Goal: Find contact information: Obtain details needed to contact an individual or organization

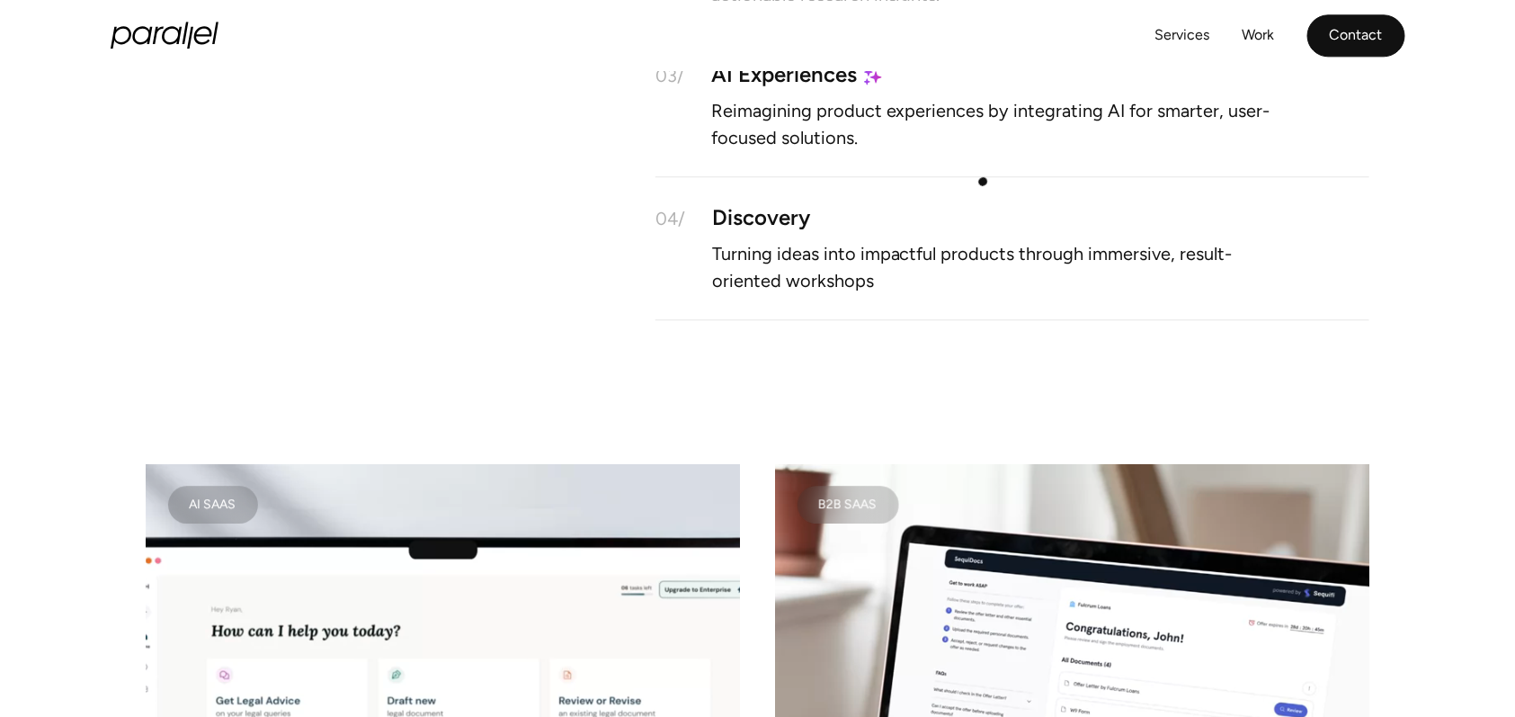
scroll to position [1265, 0]
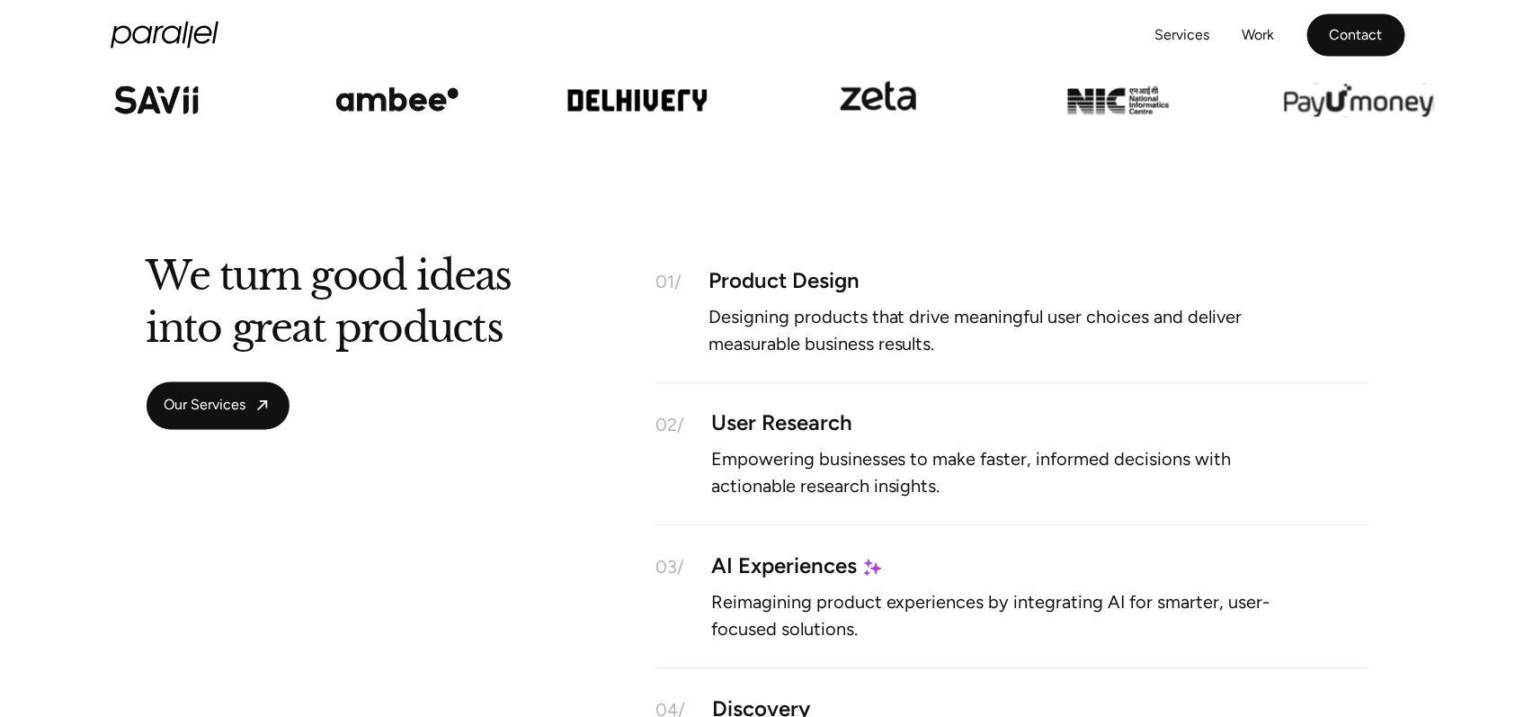
click at [1339, 31] on link "Contact" at bounding box center [1356, 35] width 98 height 42
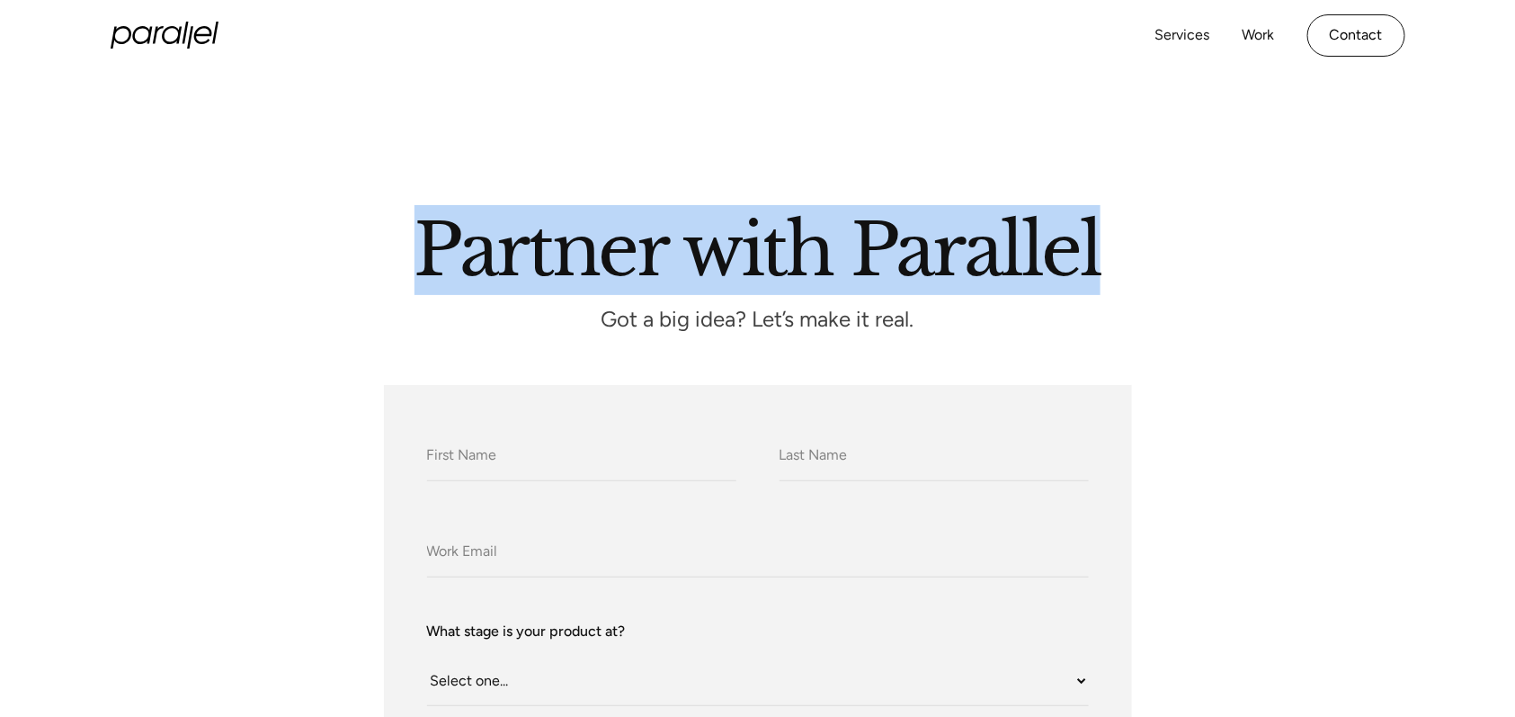
click at [1210, 245] on h2 "Partner with Parallel" at bounding box center [757, 245] width 1025 height 61
drag, startPoint x: 1223, startPoint y: 240, endPoint x: 1225, endPoint y: 219, distance: 20.8
click at [1223, 239] on h2 "Partner with Parallel" at bounding box center [757, 245] width 1025 height 61
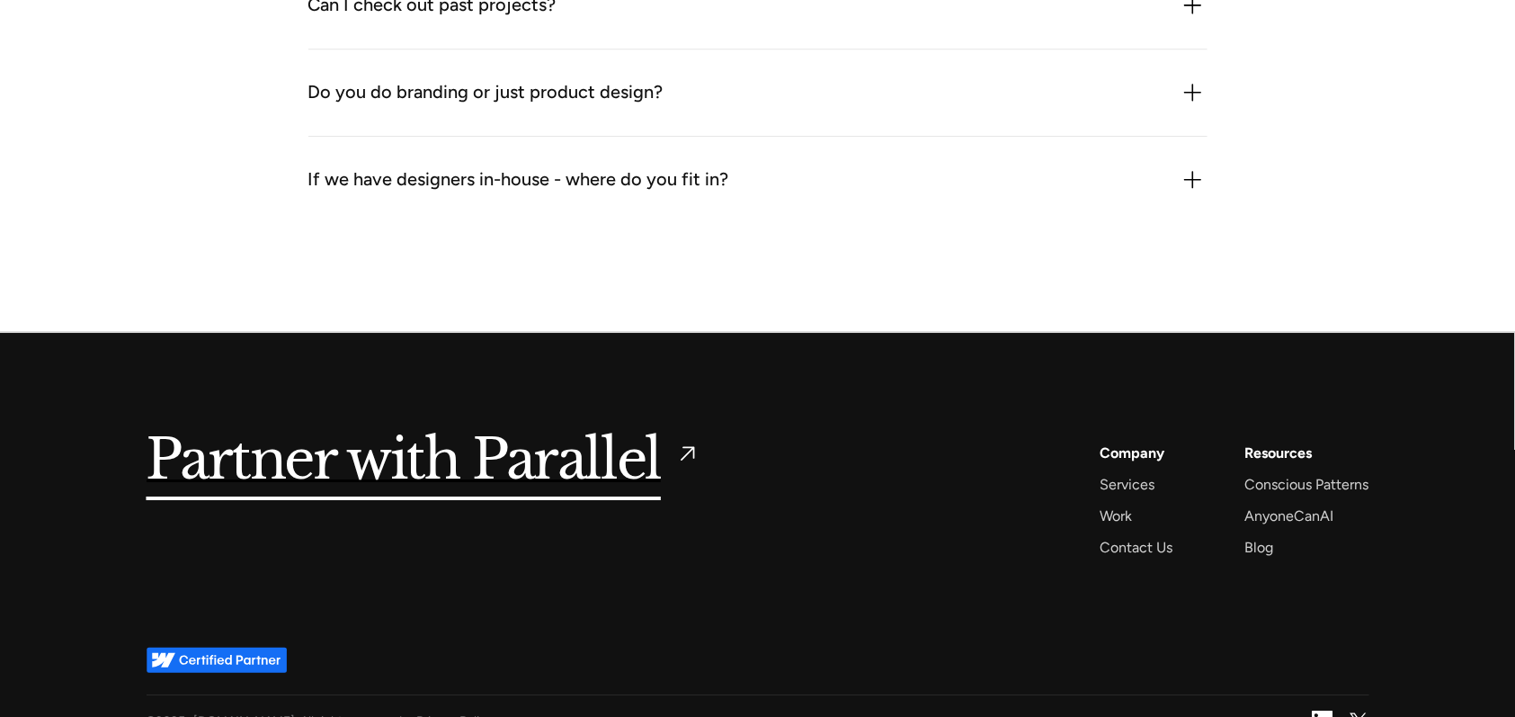
scroll to position [2325, 0]
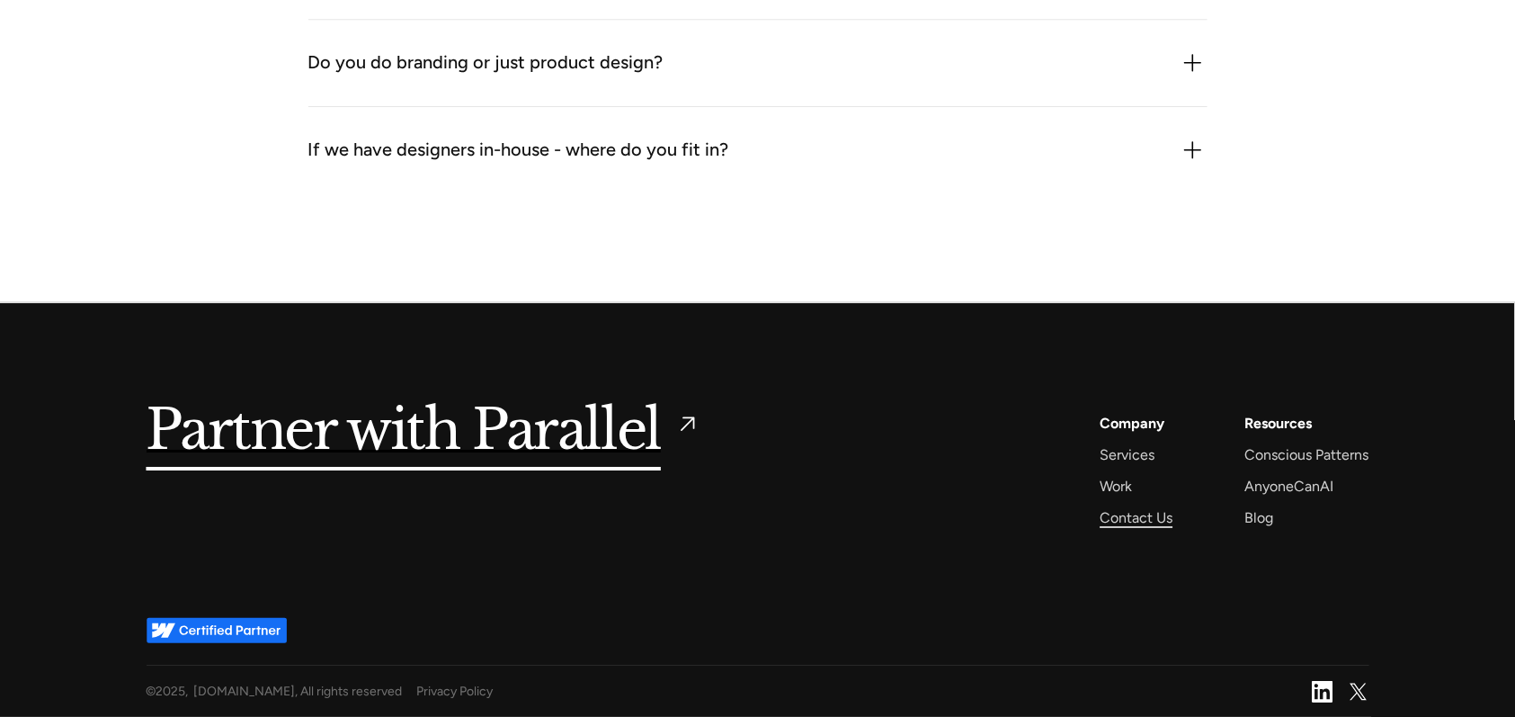
click at [1130, 512] on div "Contact Us" at bounding box center [1137, 517] width 73 height 24
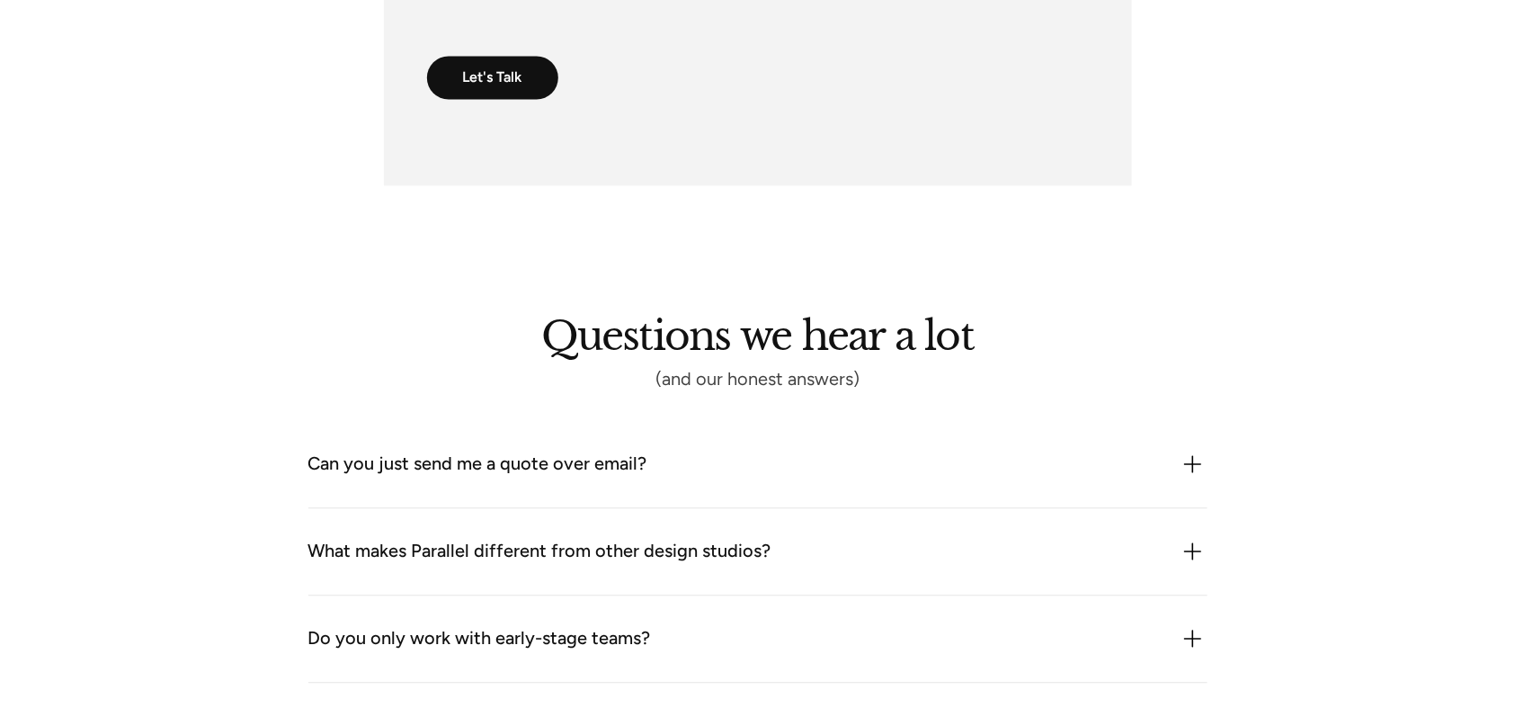
scroll to position [1801, 0]
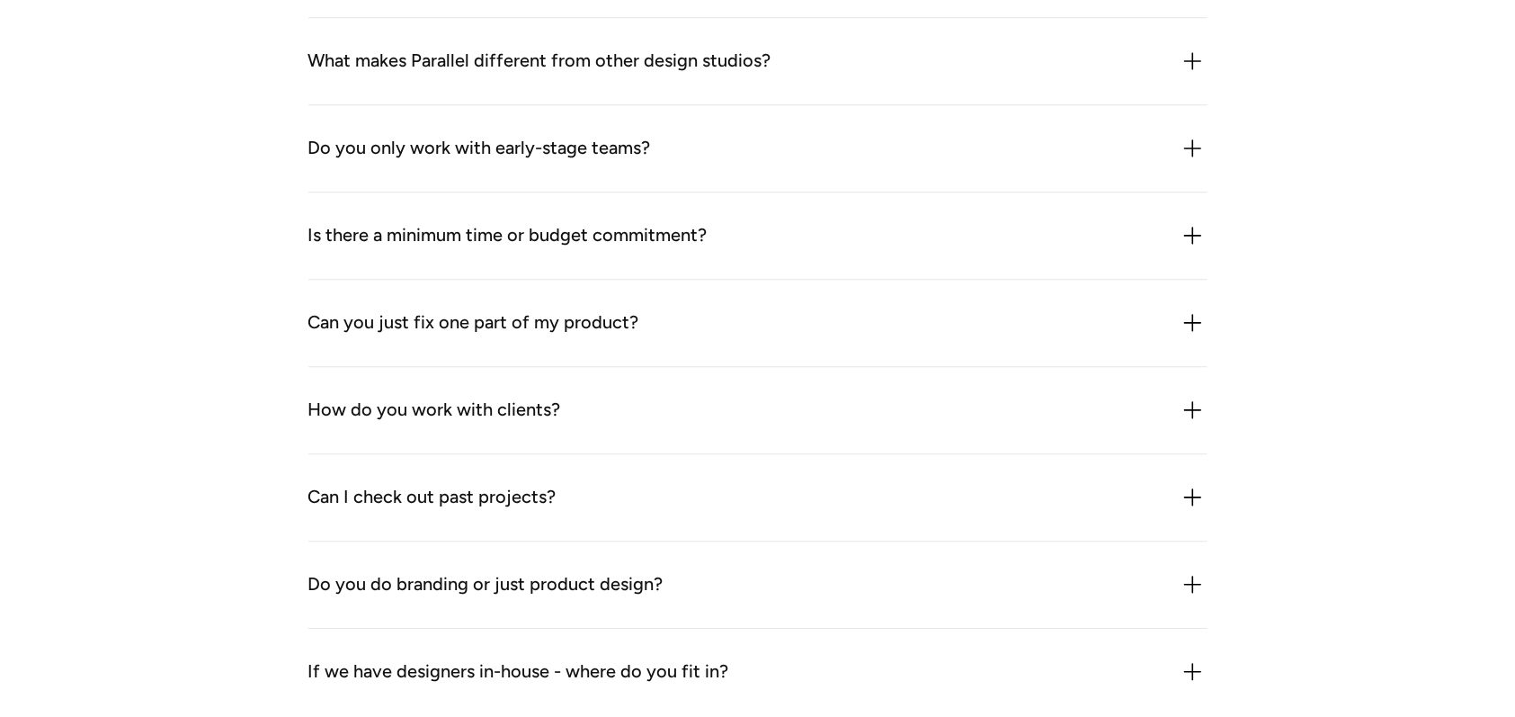
click at [1179, 58] on img at bounding box center [1193, 61] width 29 height 29
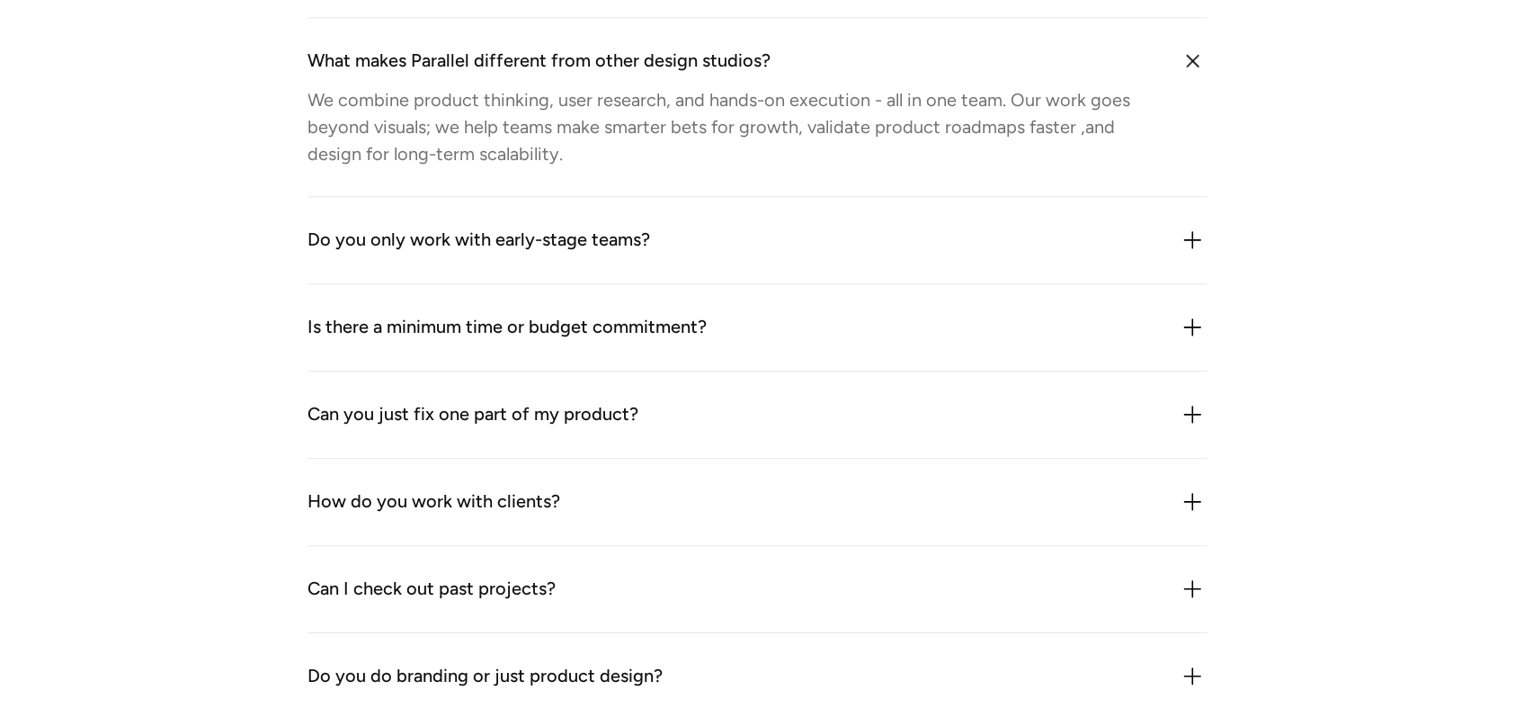
click at [1201, 255] on div "Do you only work with early-stage teams? Mostly, but not exclusively. We work w…" at bounding box center [757, 240] width 899 height 87
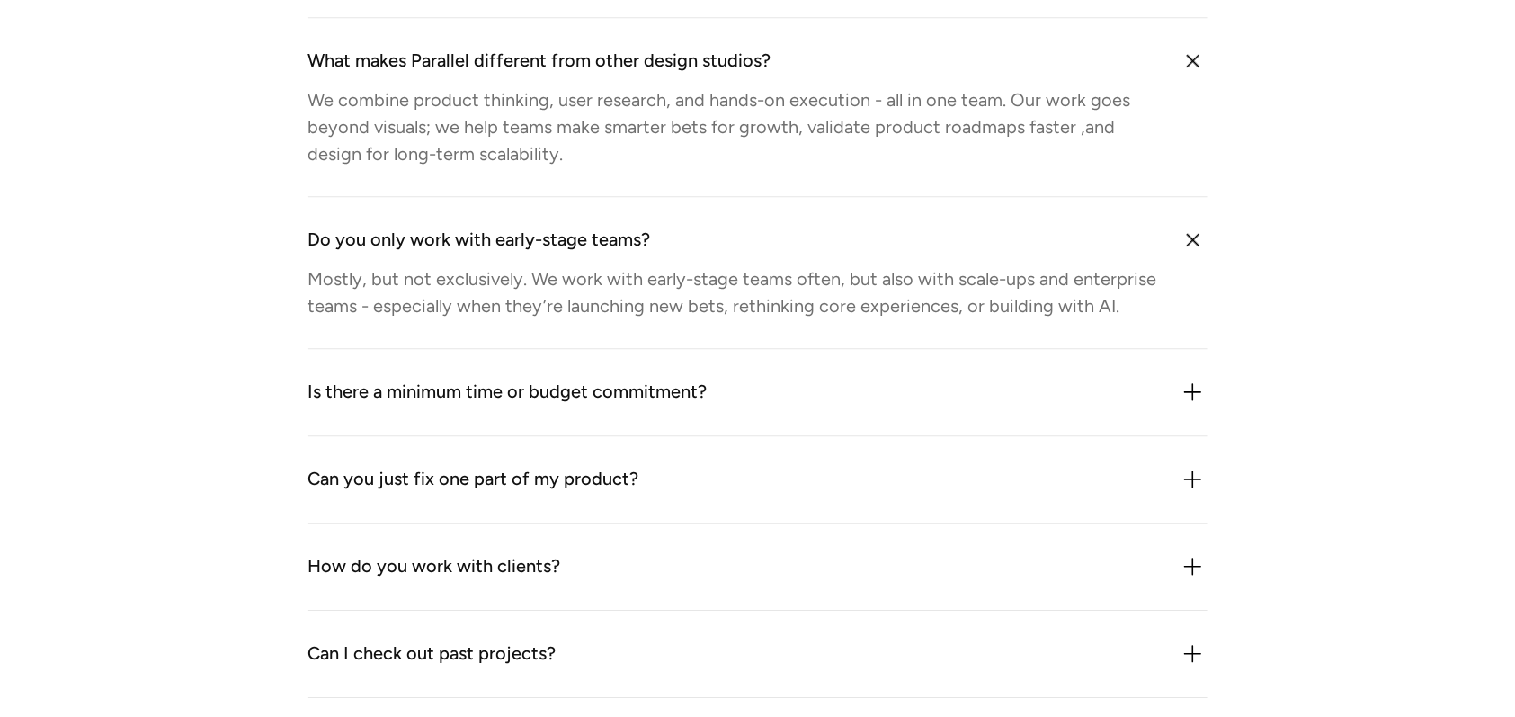
click at [1182, 397] on img at bounding box center [1193, 392] width 29 height 29
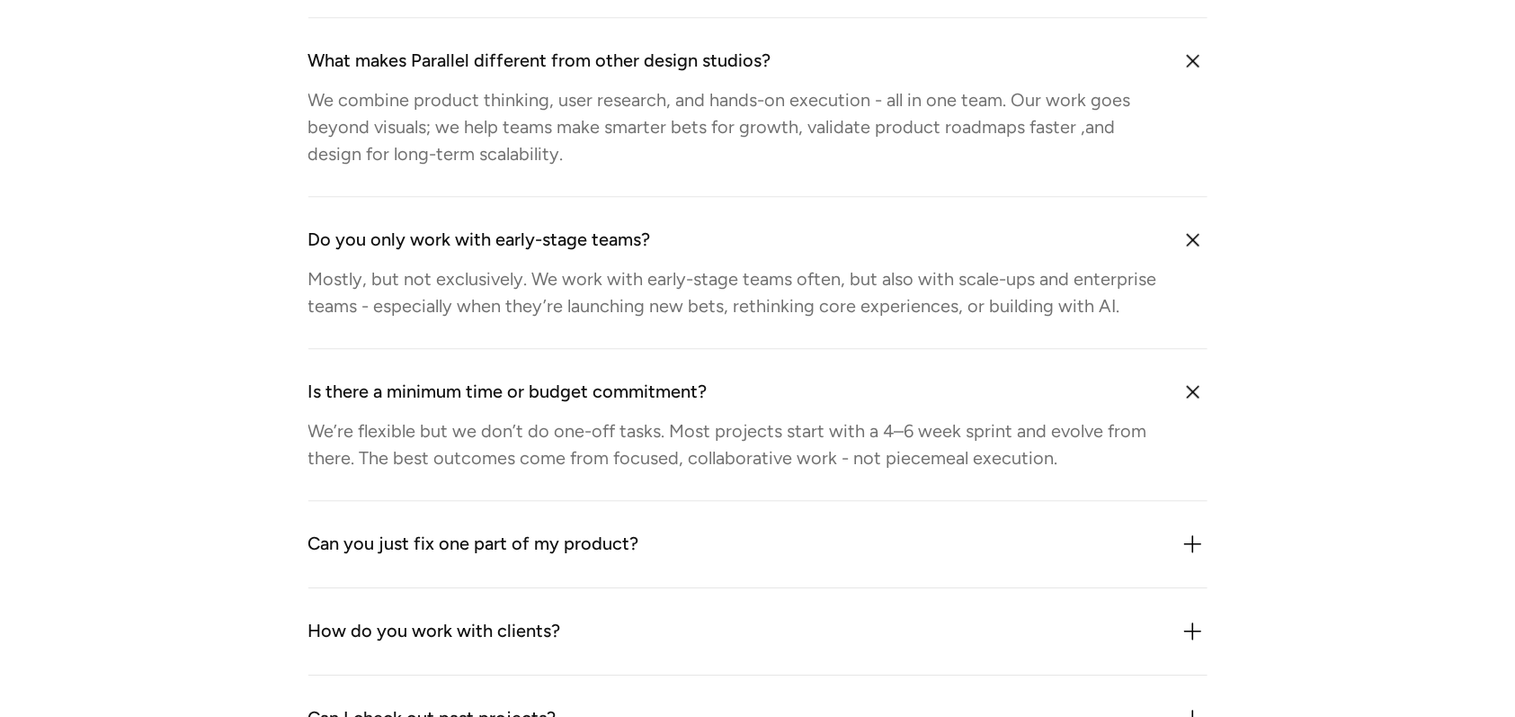
scroll to position [2130, 0]
